Goal: Task Accomplishment & Management: Manage account settings

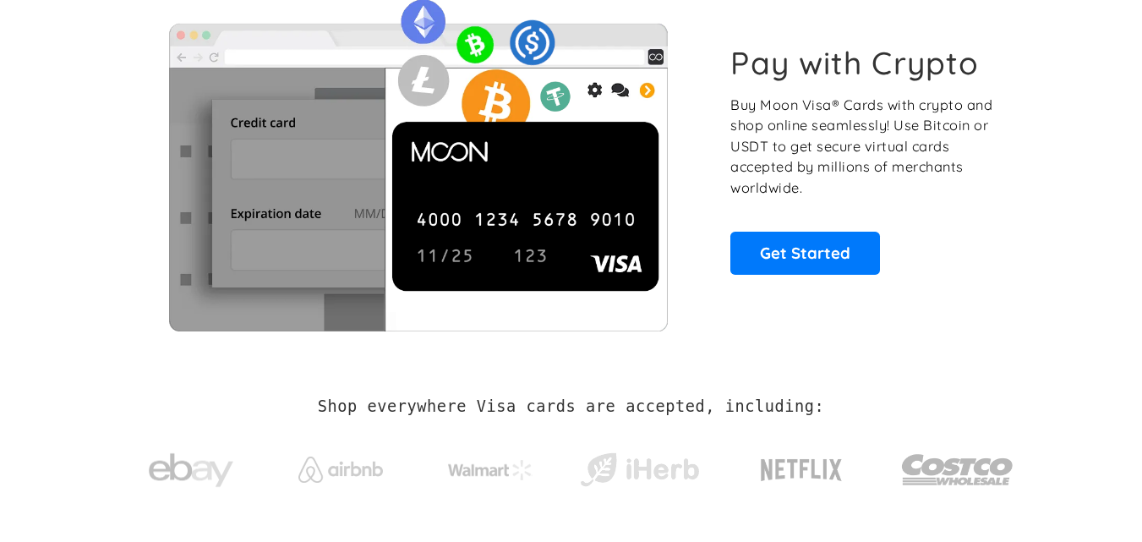
scroll to position [85, 0]
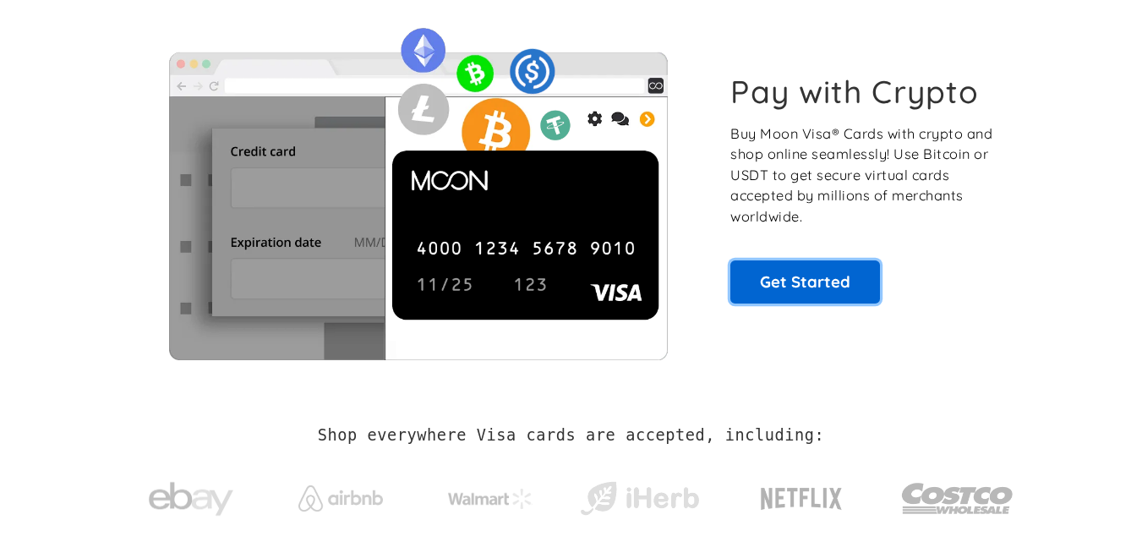
click at [825, 284] on link "Get Started" at bounding box center [805, 281] width 150 height 42
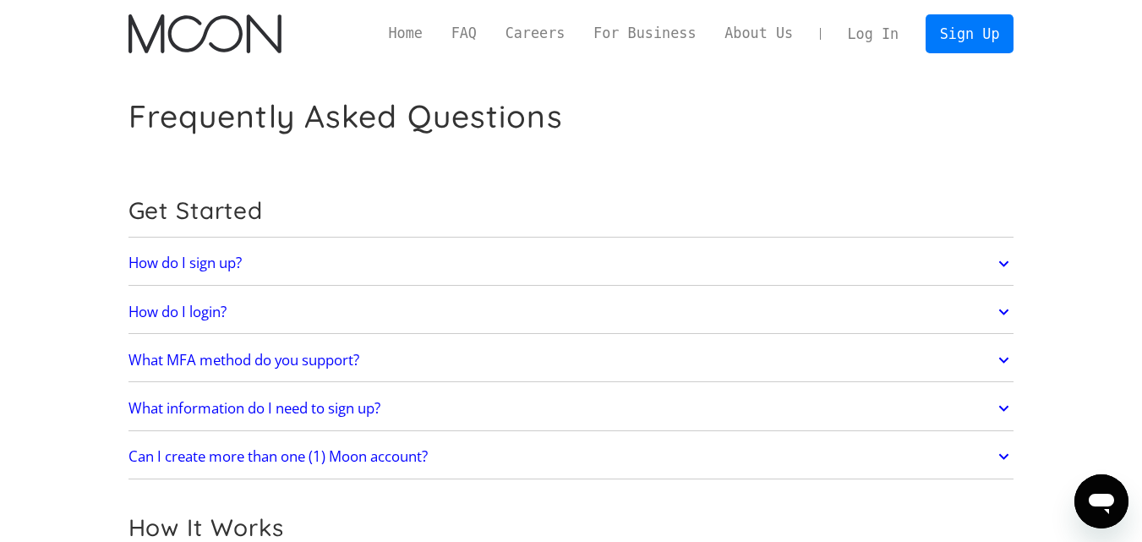
click at [344, 265] on link "How do I sign up?" at bounding box center [571, 264] width 886 height 36
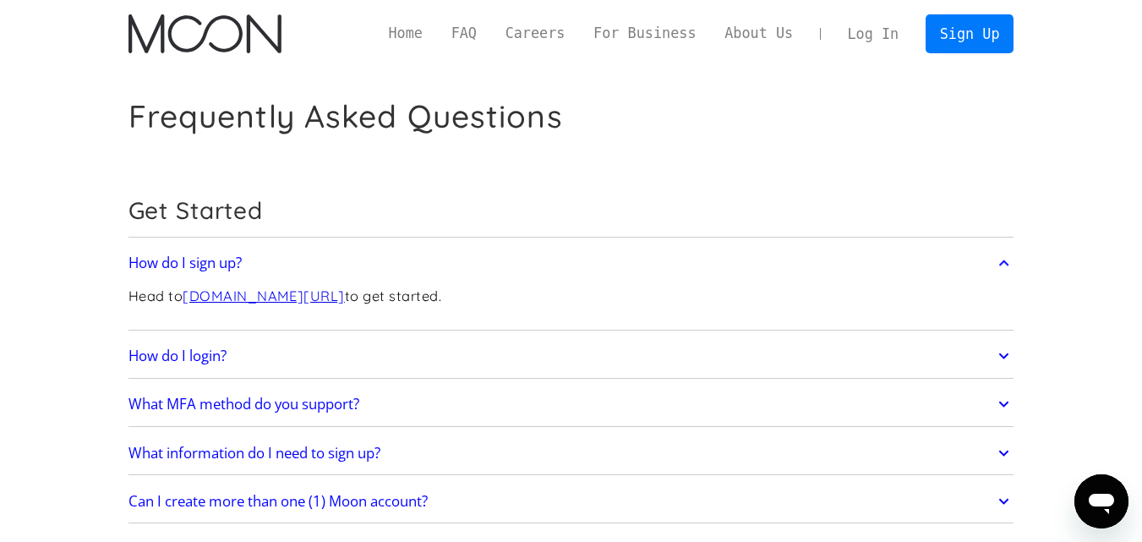
scroll to position [169, 0]
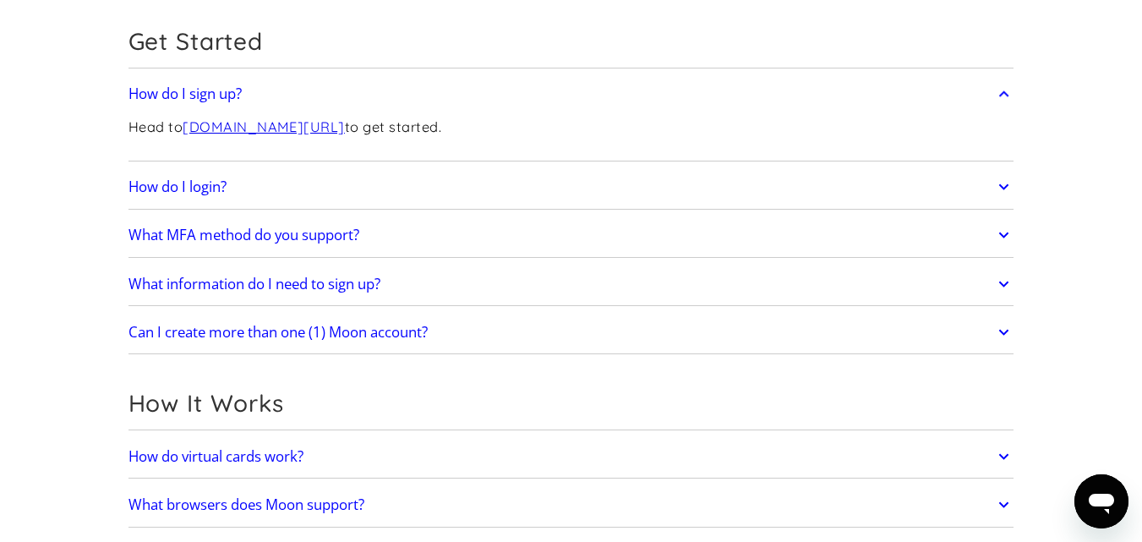
click at [351, 281] on h2 "What information do I need to sign up?" at bounding box center [254, 284] width 252 height 17
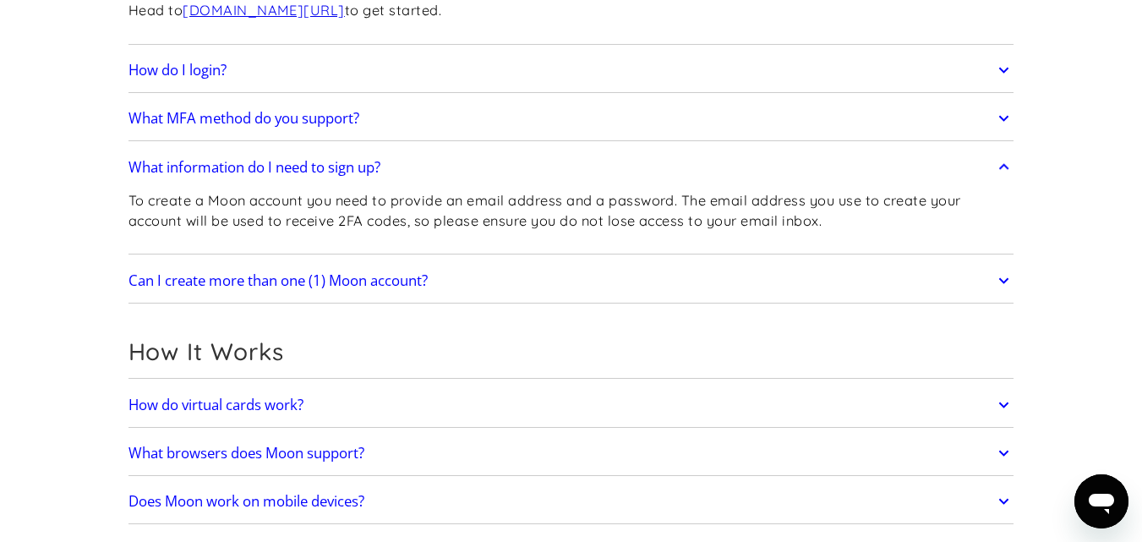
scroll to position [338, 0]
